Goal: Information Seeking & Learning: Understand process/instructions

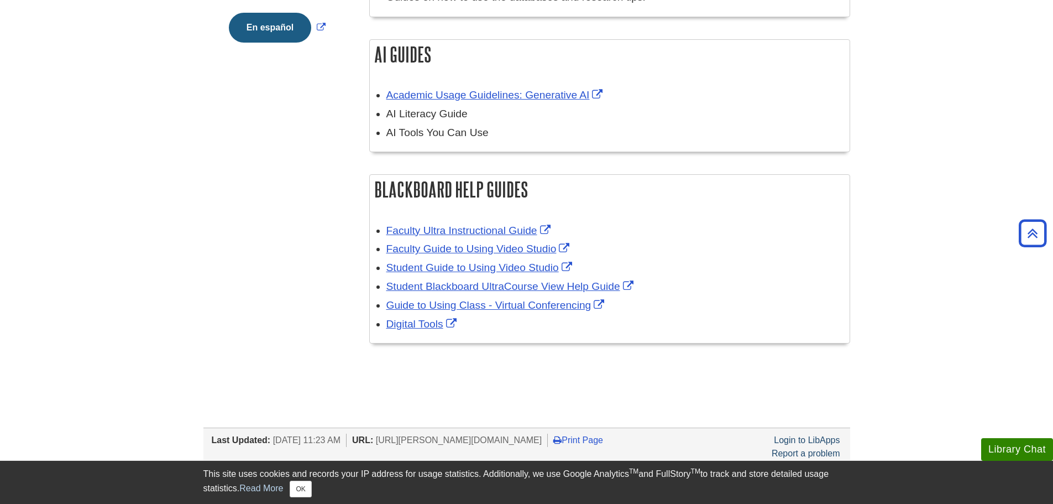
scroll to position [442, 0]
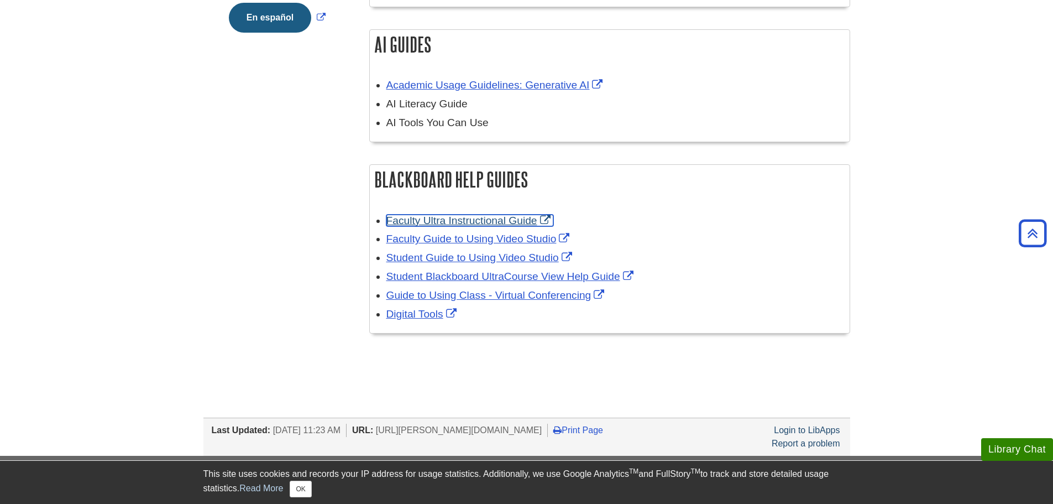
click at [503, 224] on link "Faculty Ultra Instructional Guide" at bounding box center [469, 220] width 167 height 12
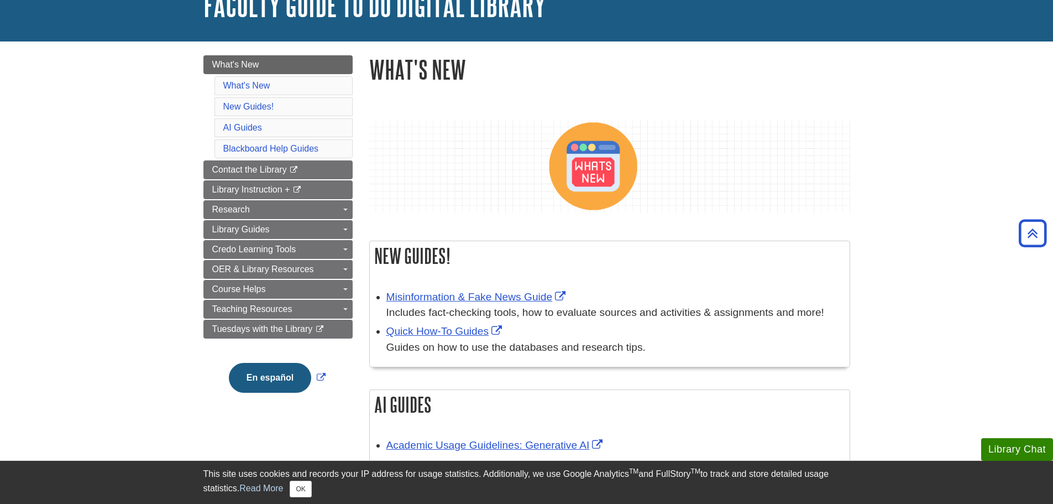
scroll to position [0, 0]
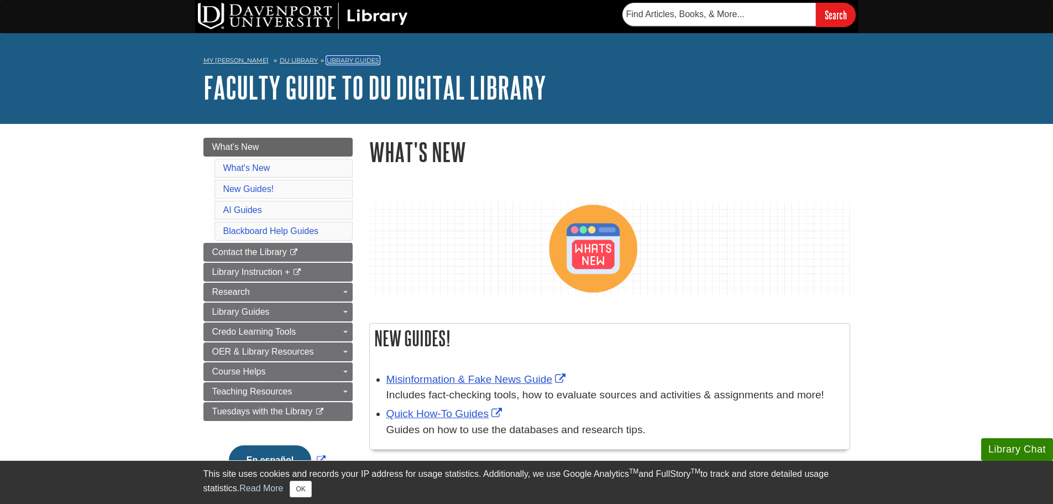
click at [337, 59] on link "Library Guides" at bounding box center [353, 60] width 53 height 8
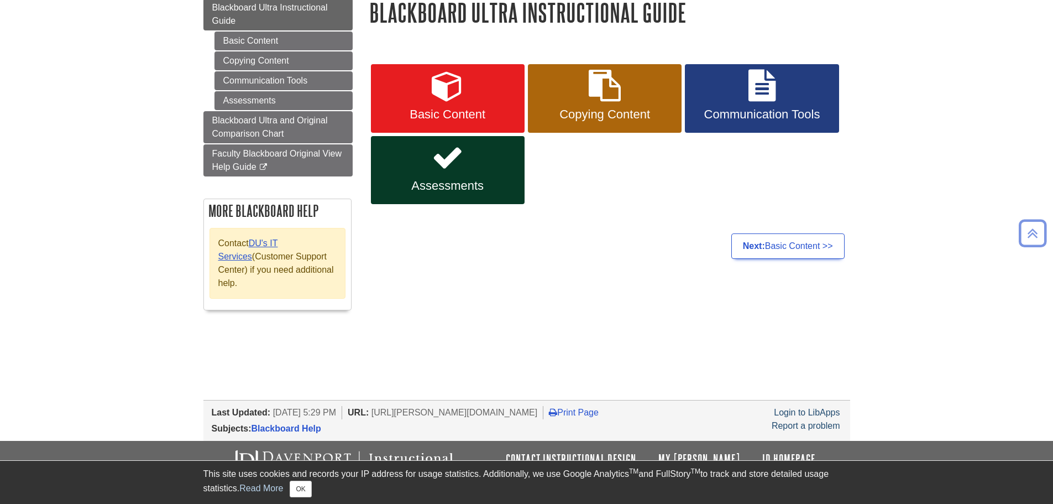
scroll to position [82, 0]
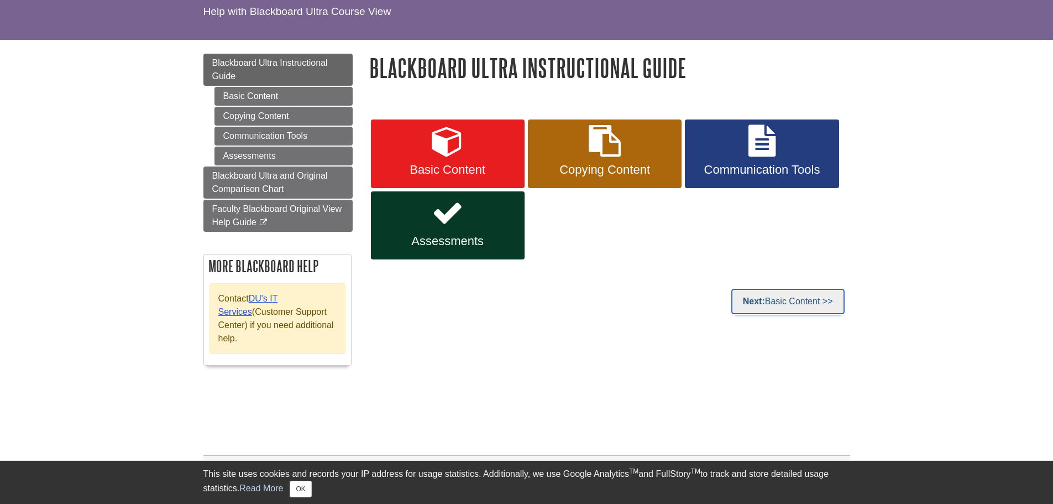
click at [760, 303] on strong "Next:" at bounding box center [754, 300] width 22 height 9
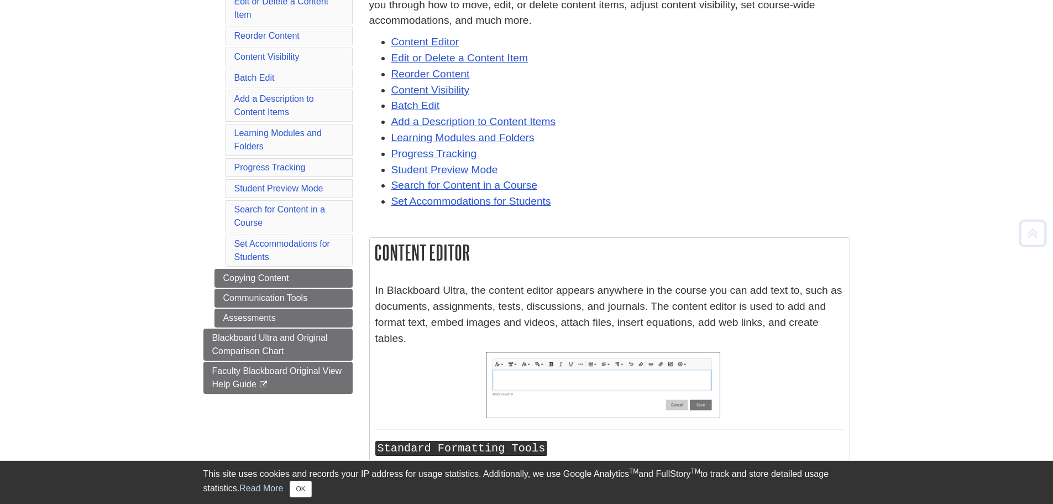
scroll to position [221, 0]
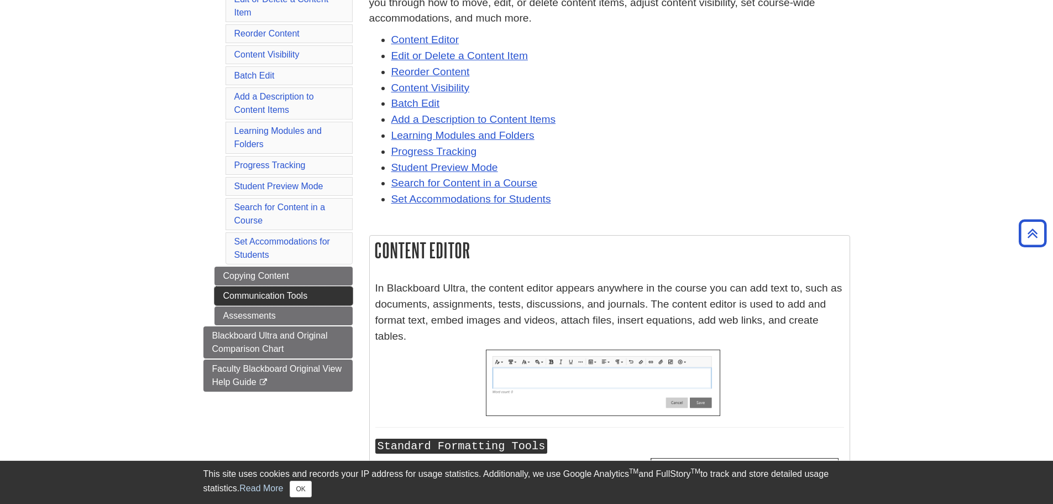
click at [310, 297] on link "Communication Tools" at bounding box center [283, 295] width 138 height 19
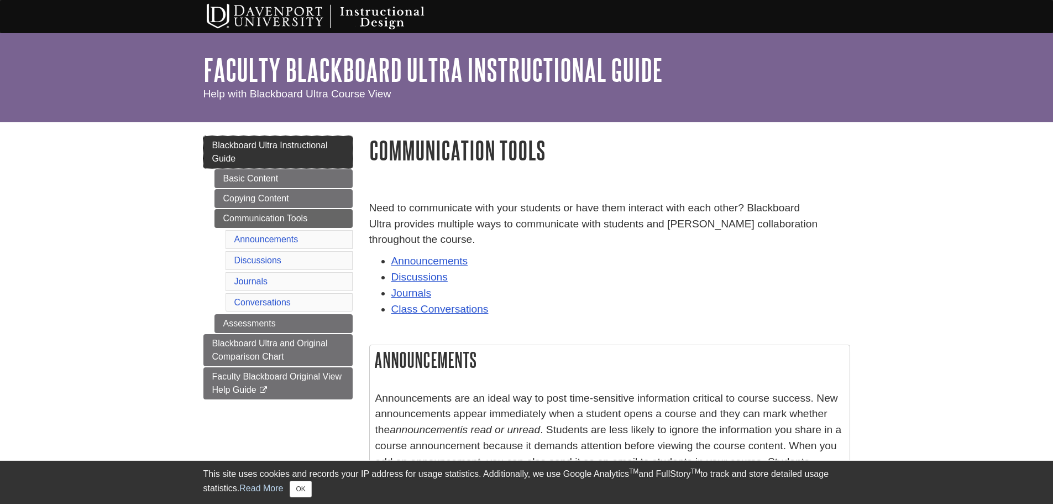
click at [245, 154] on link "Blackboard Ultra Instructional Guide" at bounding box center [277, 152] width 149 height 32
